Goal: Information Seeking & Learning: Find specific fact

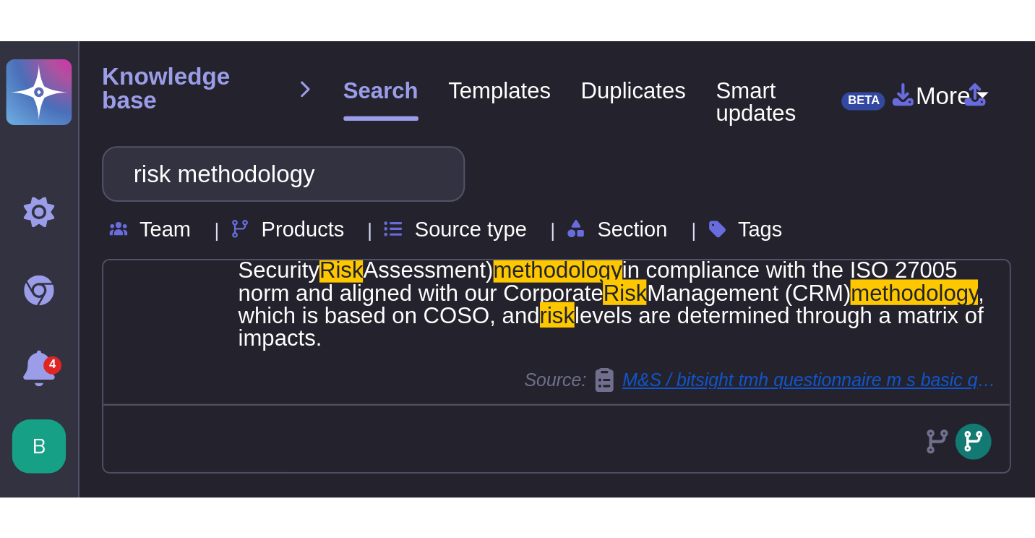
scroll to position [446, 0]
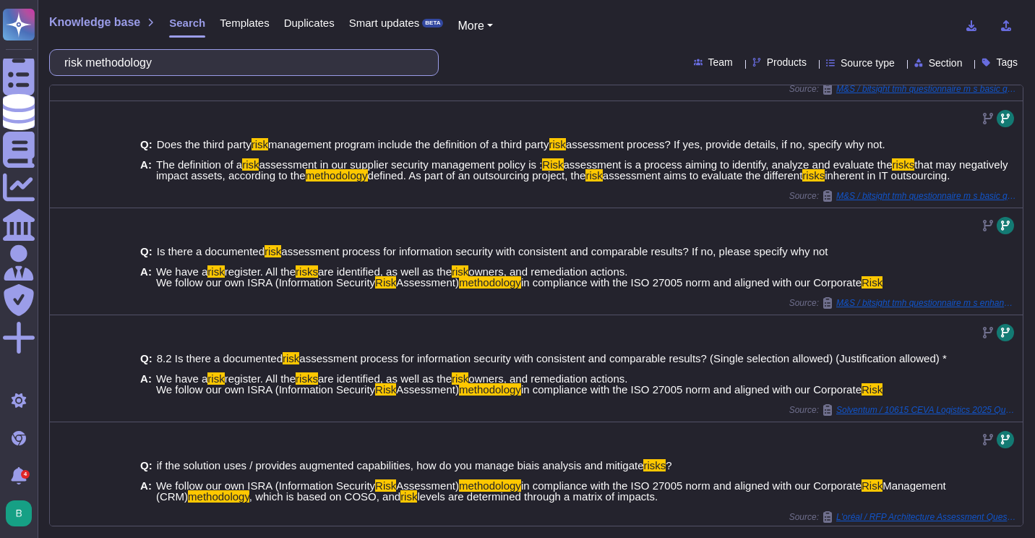
click at [171, 69] on input "risk methodology" at bounding box center [240, 62] width 367 height 25
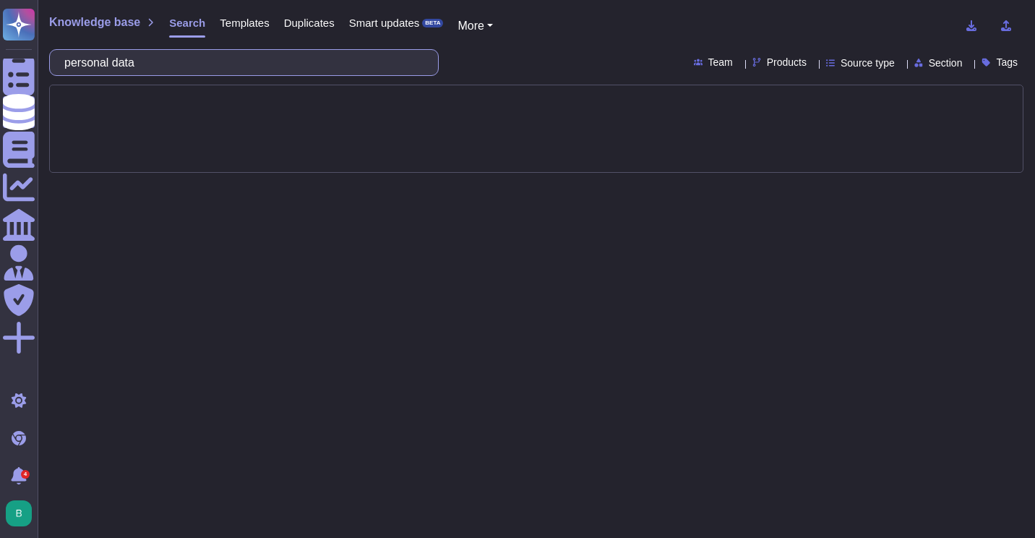
type input "personal data"
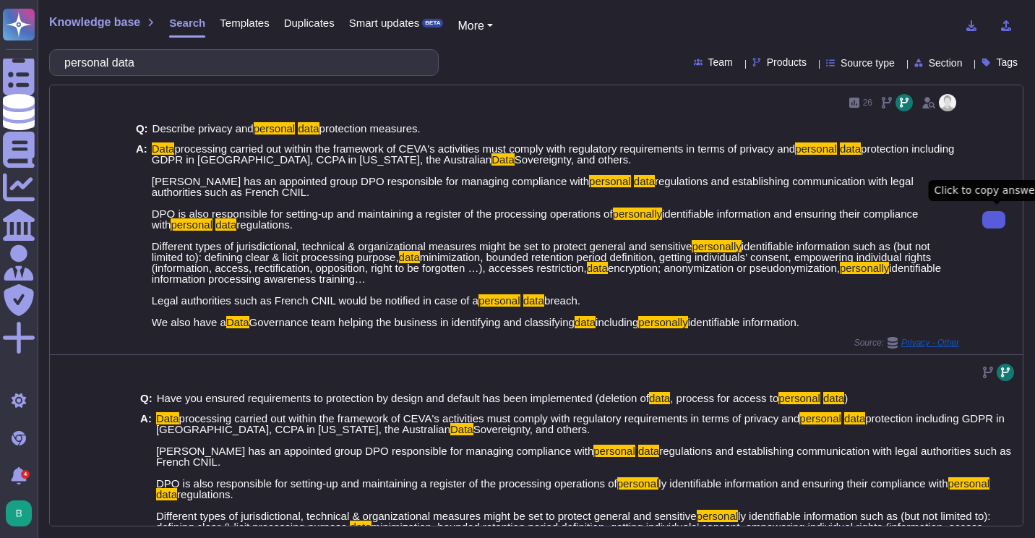
click at [916, 343] on span "Privacy - Other" at bounding box center [931, 342] width 58 height 9
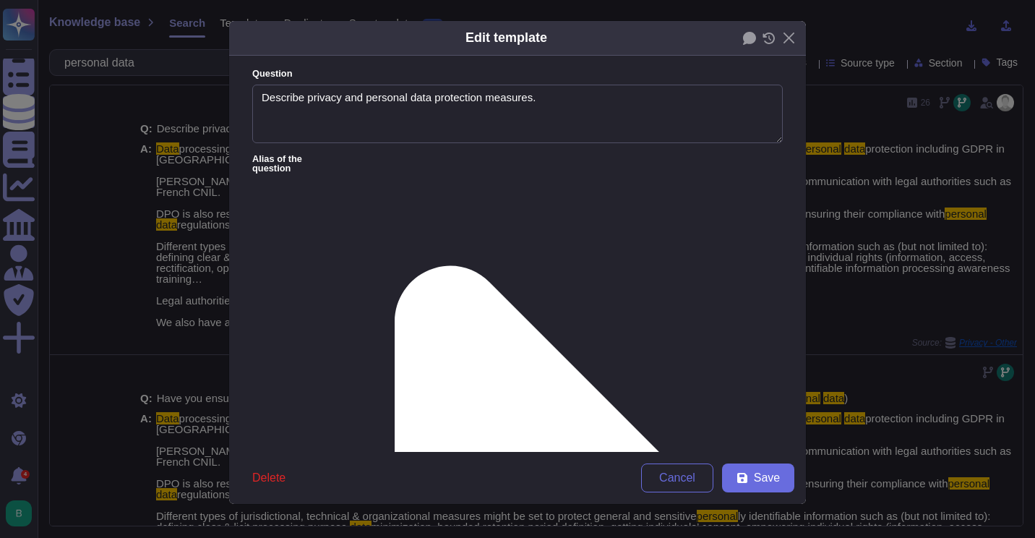
type textarea "Describe privacy and personal data protection measures."
type textarea "Lore ipsumdolor sitamet con adipis eli seddoeius te INCI'u laboreetdo magn aliq…"
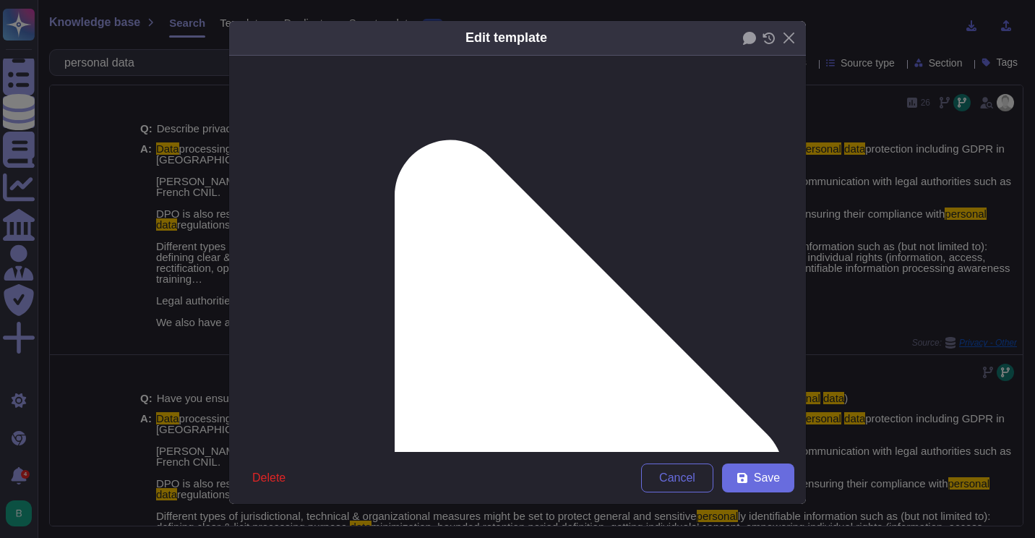
scroll to position [244, 0]
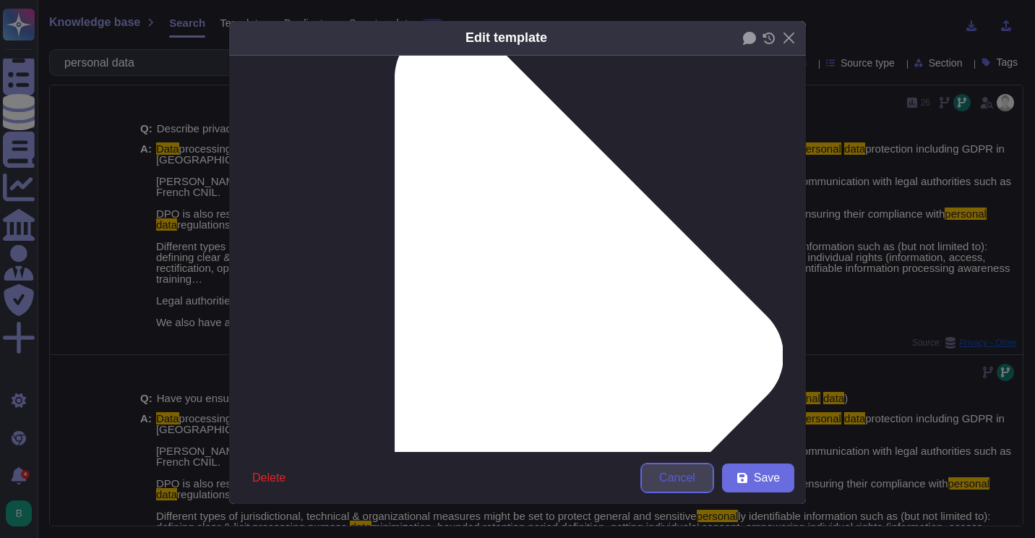
click at [713, 476] on button "Cancel" at bounding box center [677, 477] width 72 height 29
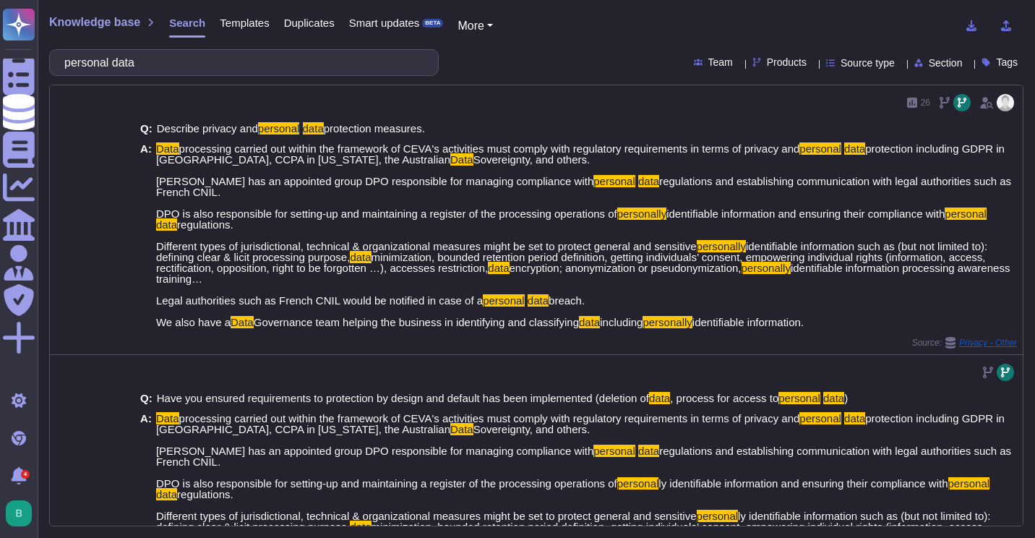
click at [858, 67] on span "Source type" at bounding box center [868, 63] width 54 height 10
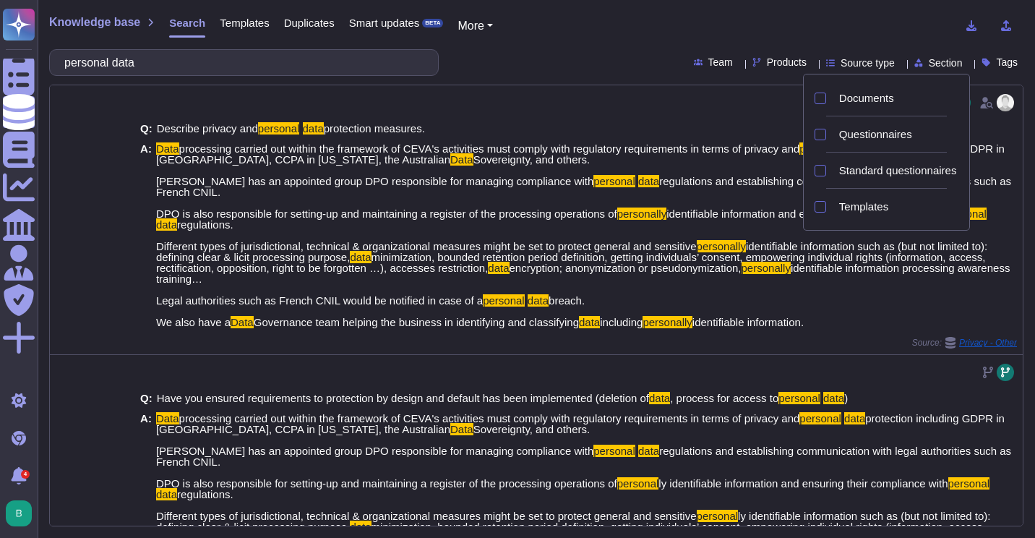
click at [841, 60] on span "Source type" at bounding box center [868, 63] width 54 height 10
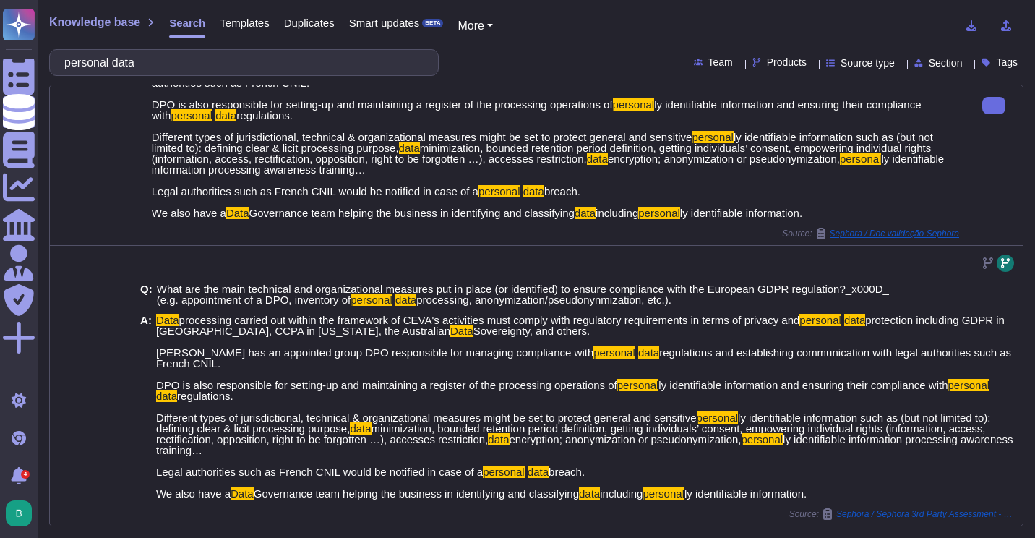
scroll to position [651, 0]
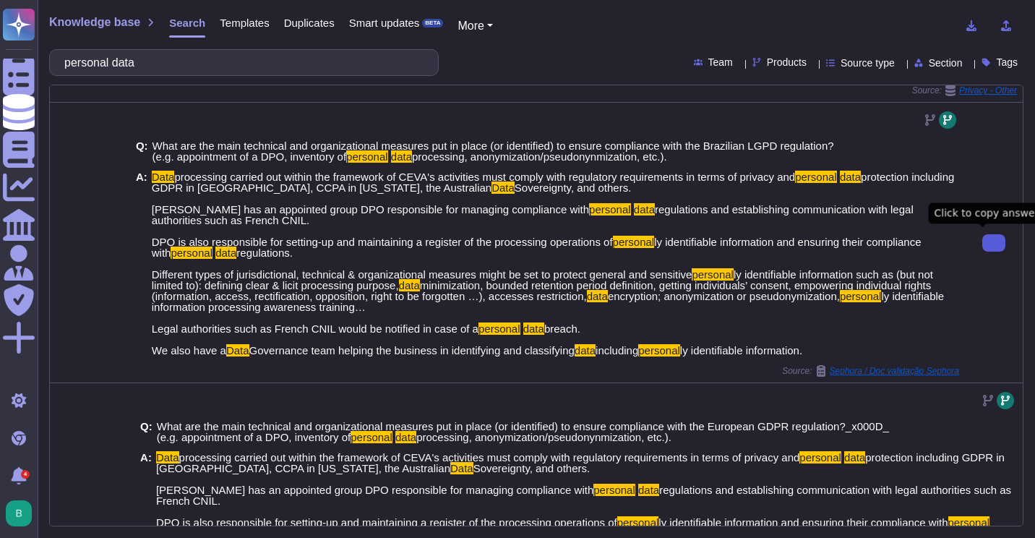
click at [994, 243] on icon at bounding box center [994, 243] width 0 height 0
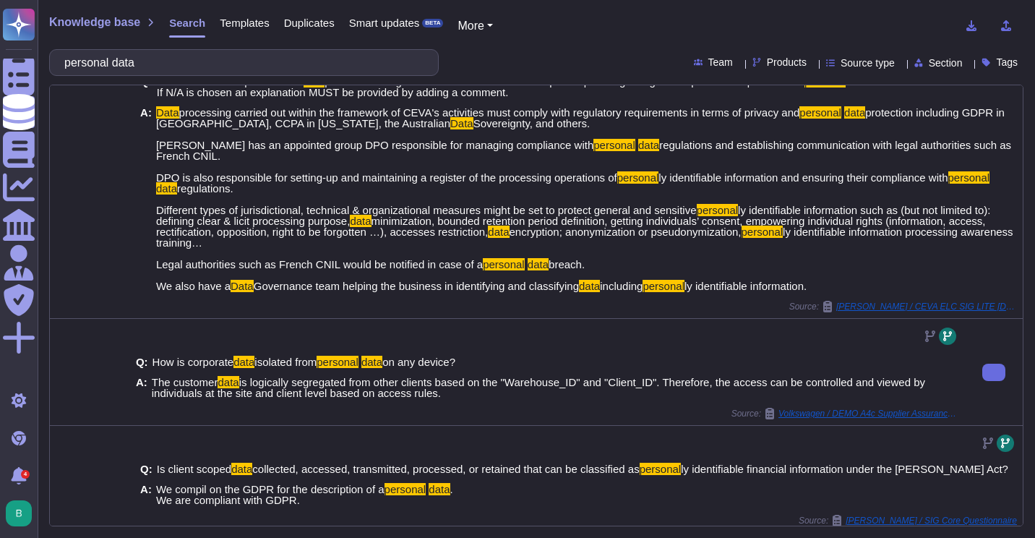
scroll to position [1173, 0]
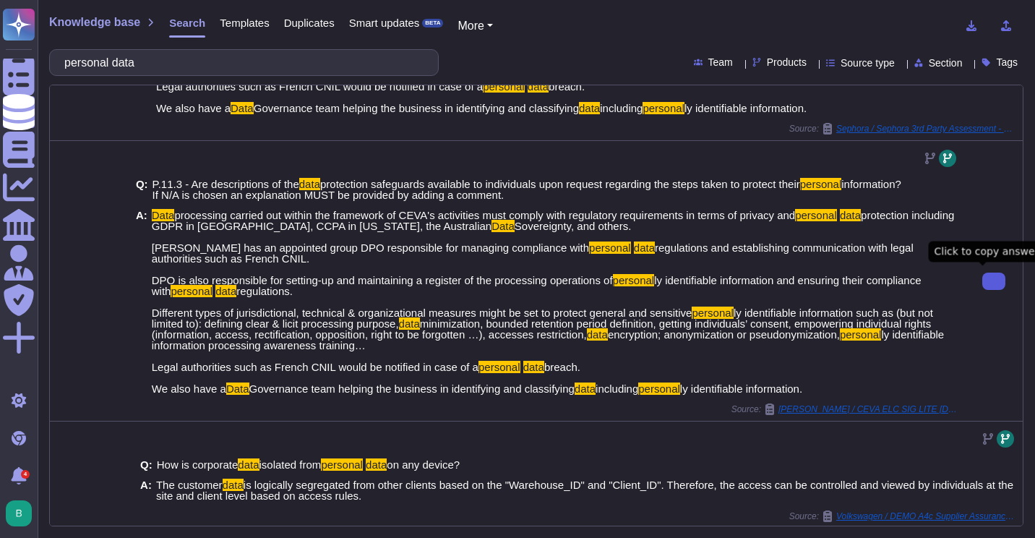
click at [983, 273] on button at bounding box center [994, 281] width 23 height 17
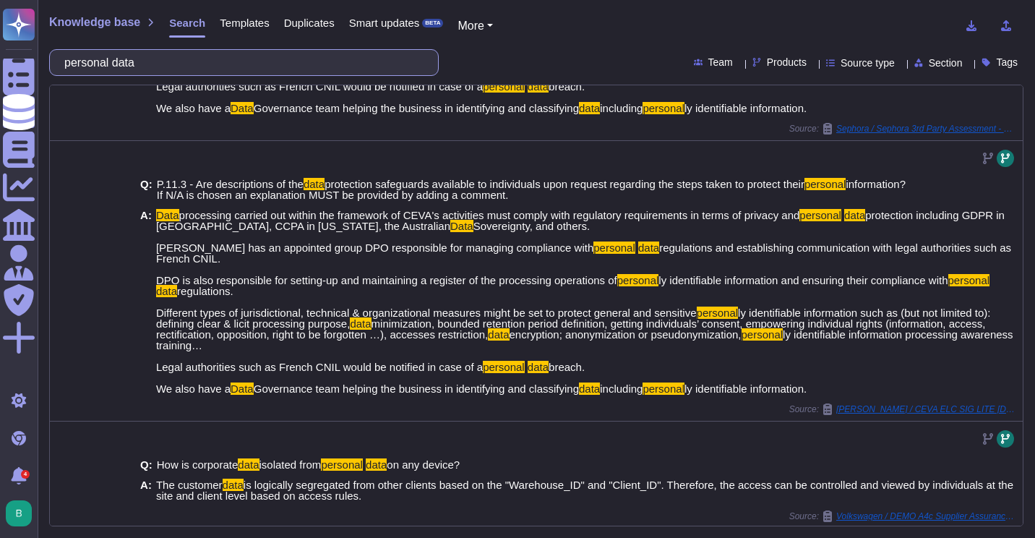
click at [300, 72] on input "personal data" at bounding box center [240, 62] width 367 height 25
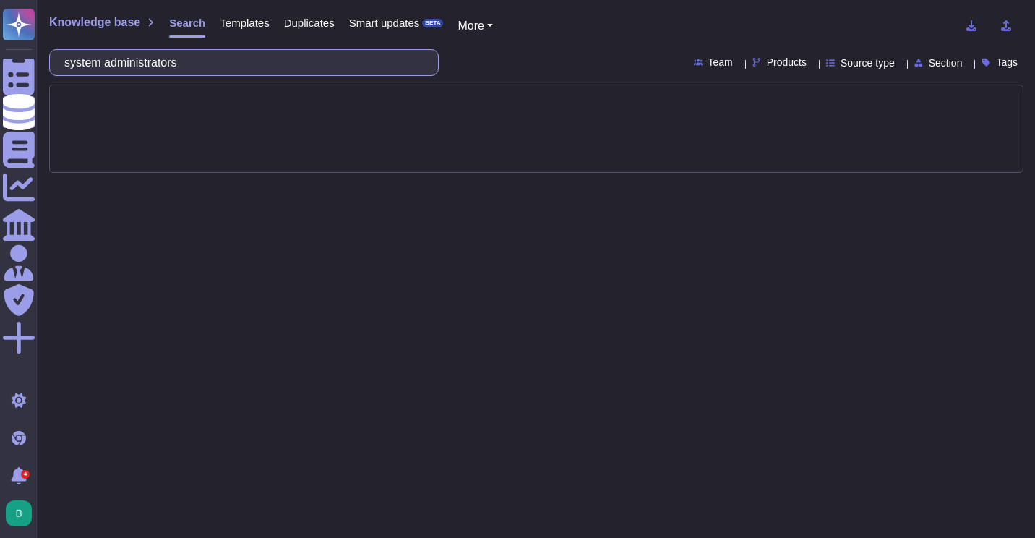
type input "system administrators"
